Goal: Task Accomplishment & Management: Manage account settings

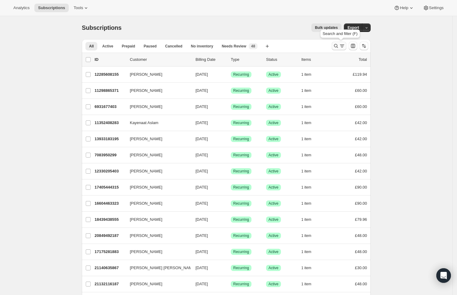
click at [336, 47] on icon "Search and filter results" at bounding box center [336, 46] width 6 height 6
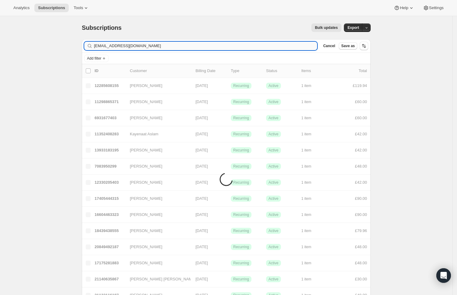
type input "[EMAIL_ADDRESS][DOMAIN_NAME]"
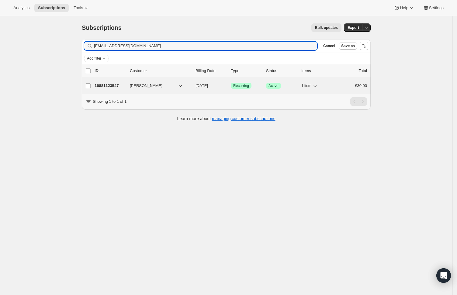
click at [208, 88] on span "[DATE]" at bounding box center [201, 85] width 12 height 5
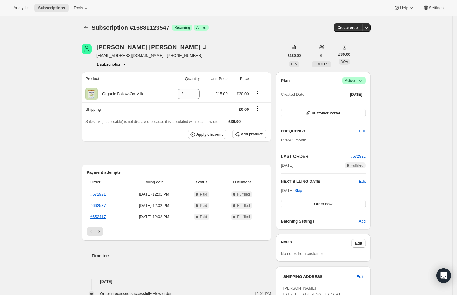
click at [363, 79] on icon at bounding box center [360, 81] width 6 height 6
click at [353, 102] on span "Cancel subscription" at bounding box center [354, 103] width 34 height 5
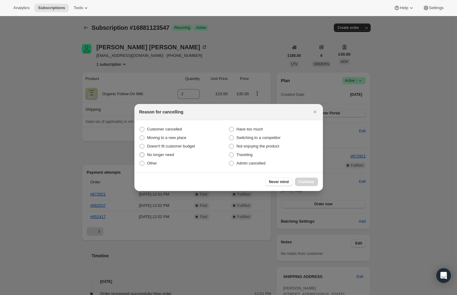
click at [173, 154] on span "No longer need" at bounding box center [160, 154] width 27 height 5
click at [140, 153] on input "No longer need" at bounding box center [140, 152] width 0 height 0
radio input "true"
click at [311, 178] on button "Continue" at bounding box center [306, 182] width 23 height 9
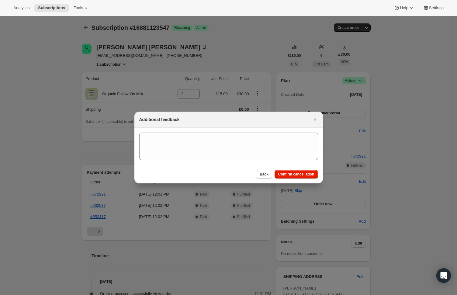
click at [310, 166] on div "Back Confirm cancellation" at bounding box center [228, 174] width 188 height 19
click at [309, 170] on button "Confirm cancellation" at bounding box center [295, 174] width 43 height 9
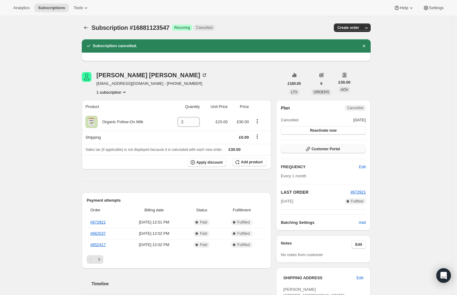
click at [324, 147] on span "Customer Portal" at bounding box center [326, 148] width 28 height 5
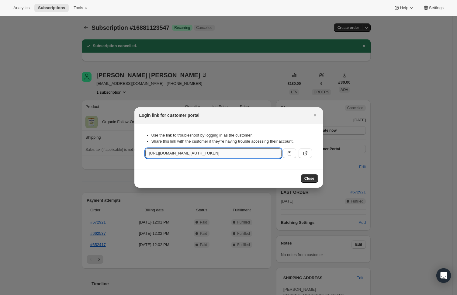
click at [281, 153] on input "[URL][DOMAIN_NAME][AUTH_TOKEN]" at bounding box center [213, 153] width 136 height 10
click at [287, 155] on icon ":ren:" at bounding box center [289, 153] width 6 height 6
click at [304, 172] on div "Close" at bounding box center [228, 178] width 188 height 19
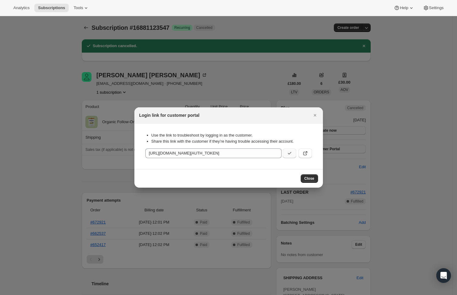
click at [305, 174] on div "Close" at bounding box center [309, 178] width 17 height 9
click at [315, 178] on button "Close" at bounding box center [309, 178] width 17 height 9
